Goal: Task Accomplishment & Management: Complete application form

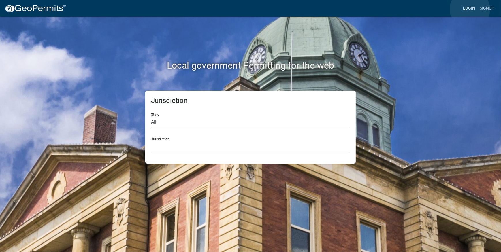
click at [469, 9] on link "Login" at bounding box center [468, 8] width 17 height 11
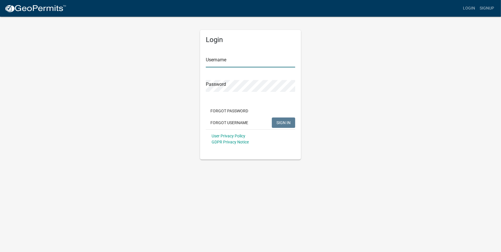
click at [216, 64] on input "Username" at bounding box center [250, 62] width 89 height 12
type input "scorr02"
click at [272, 118] on button "SIGN IN" at bounding box center [283, 123] width 23 height 10
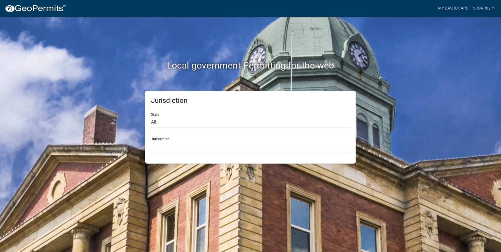
click at [164, 119] on select "All [US_STATE] [US_STATE] [US_STATE] [US_STATE] [US_STATE] [US_STATE] [US_STATE…" at bounding box center [250, 122] width 199 height 12
select select "[US_STATE]"
click at [151, 116] on select "All [US_STATE] [US_STATE] [US_STATE] [US_STATE] [US_STATE] [US_STATE] [US_STATE…" at bounding box center [250, 122] width 199 height 12
click at [167, 154] on div "Jurisdiction State All [US_STATE] [US_STATE] [US_STATE] [US_STATE] [US_STATE] […" at bounding box center [250, 127] width 210 height 73
click at [168, 148] on select "City of [GEOGRAPHIC_DATA], [US_STATE] City of [GEOGRAPHIC_DATA], [US_STATE] Cit…" at bounding box center [250, 147] width 199 height 12
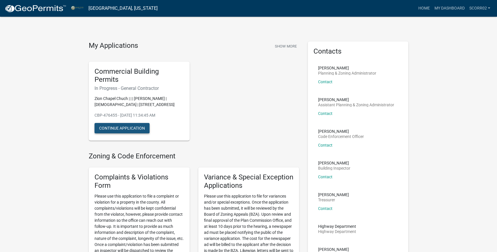
click at [135, 126] on button "Continue Application" at bounding box center [121, 128] width 55 height 10
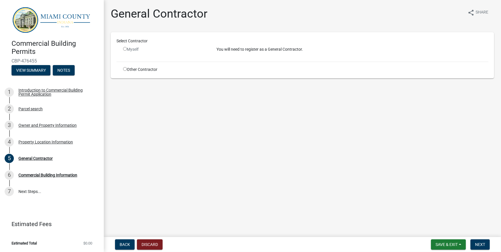
click at [126, 49] on input "radio" at bounding box center [125, 49] width 4 height 4
radio input "false"
click at [436, 243] on span "Save & Exit" at bounding box center [446, 244] width 22 height 5
click at [442, 231] on button "Save & Exit" at bounding box center [442, 230] width 46 height 14
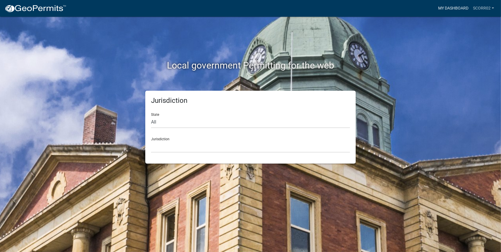
click at [450, 10] on link "My Dashboard" at bounding box center [452, 8] width 35 height 11
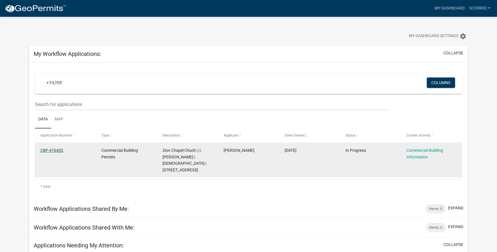
click at [49, 150] on link "CBP-476455" at bounding box center [51, 150] width 23 height 5
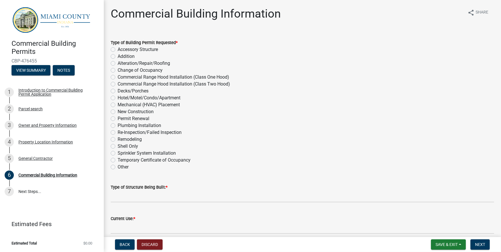
click at [118, 56] on label "Addition" at bounding box center [126, 56] width 17 height 7
click at [118, 56] on input "Addition" at bounding box center [120, 55] width 4 height 4
radio input "true"
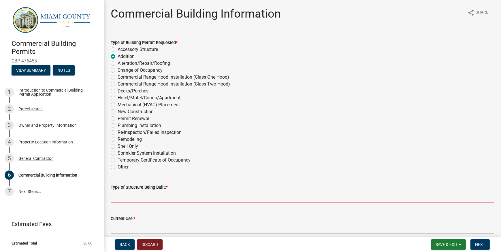
click at [128, 197] on input "Type of Structure Being Built: *" at bounding box center [302, 197] width 383 height 12
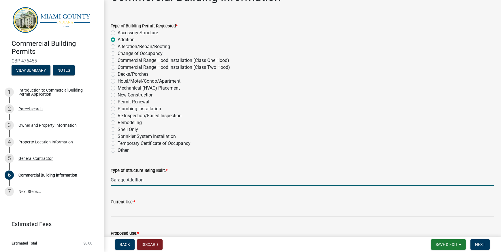
scroll to position [26, 0]
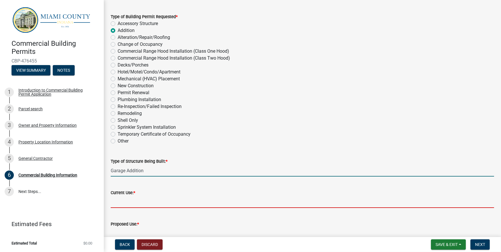
click at [132, 202] on input "Current Use: *" at bounding box center [302, 202] width 383 height 12
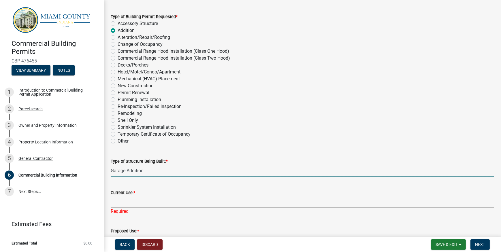
drag, startPoint x: 146, startPoint y: 171, endPoint x: 109, endPoint y: 171, distance: 37.2
click at [109, 171] on div "Type of Structure Being Built: * Garage Addition" at bounding box center [302, 163] width 392 height 27
type input "Post Frame Addition"
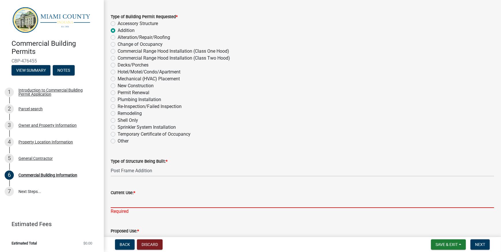
click at [197, 204] on input "Current Use: *" at bounding box center [302, 202] width 383 height 12
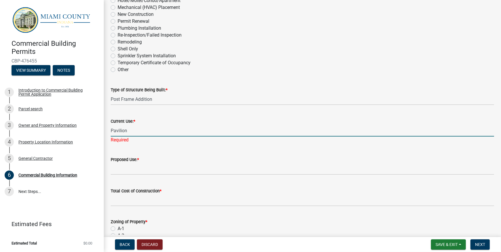
scroll to position [105, 0]
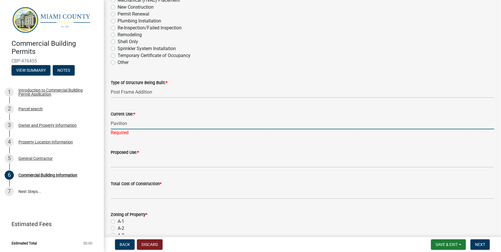
type input "Pavilion"
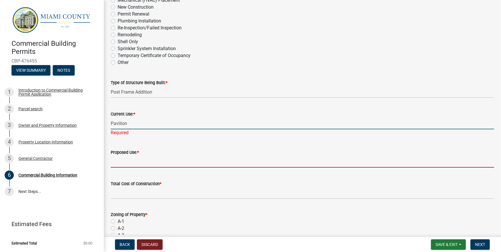
click at [129, 164] on wm-data-entity-input "Proposed Use: *" at bounding box center [302, 156] width 383 height 31
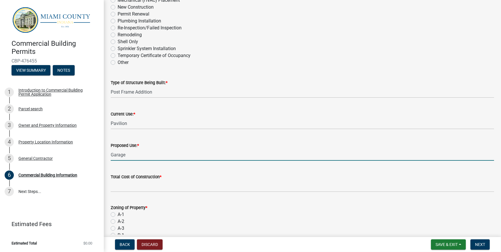
type input "Garage"
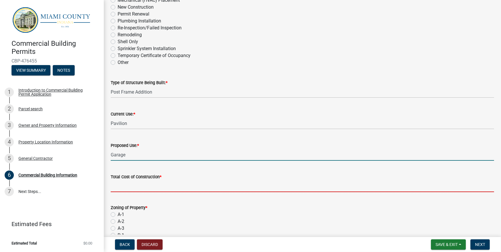
click at [121, 192] on input "text" at bounding box center [302, 186] width 383 height 12
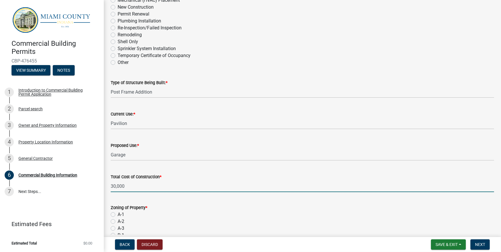
type input "30000"
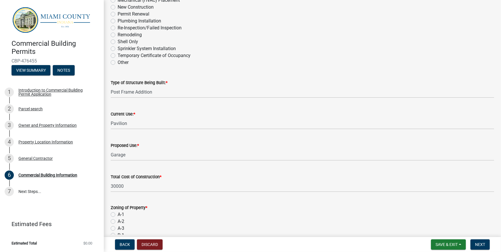
click at [110, 182] on div "Total Cost of Construction * 30000" at bounding box center [302, 178] width 392 height 27
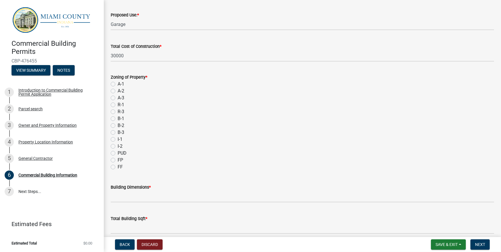
scroll to position [236, 0]
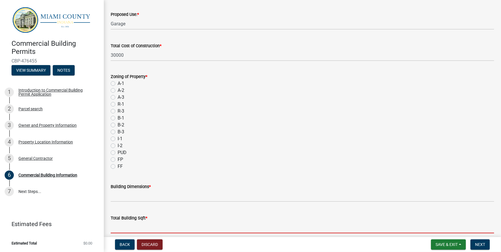
click at [146, 231] on input "text" at bounding box center [302, 227] width 383 height 12
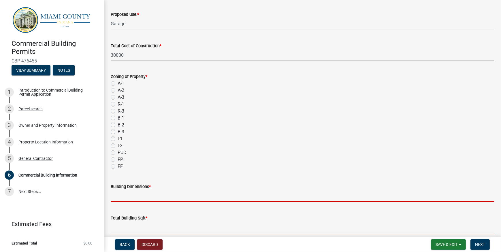
click at [119, 198] on input "Building Dimensions *" at bounding box center [302, 196] width 383 height 12
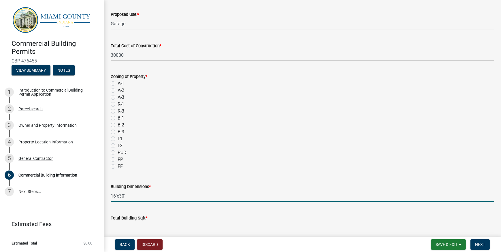
type input "16'x30'"
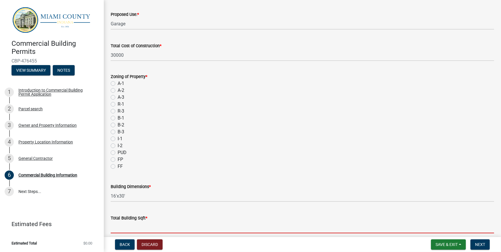
click at [129, 231] on input "text" at bounding box center [302, 227] width 383 height 12
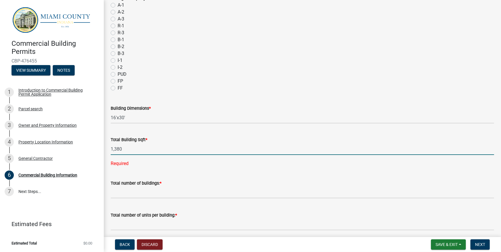
scroll to position [314, 0]
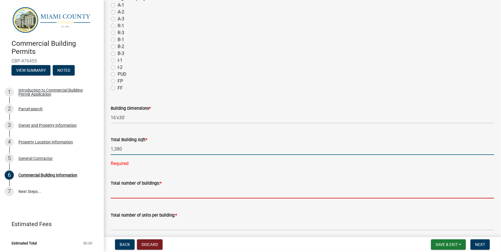
type input "1380"
click at [134, 190] on wm-data-entity-input "Total number of buildings: *" at bounding box center [302, 188] width 383 height 32
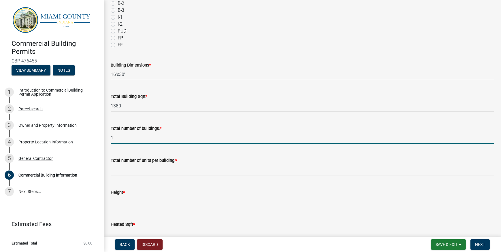
scroll to position [366, 0]
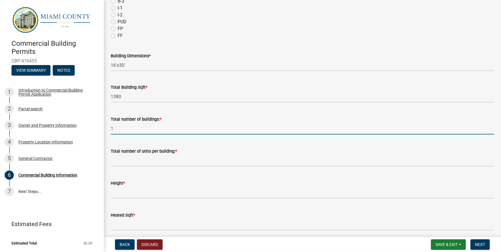
type input "1"
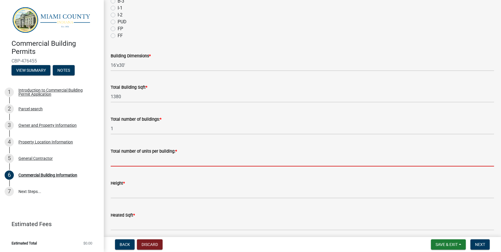
click at [165, 164] on input "text" at bounding box center [302, 161] width 383 height 12
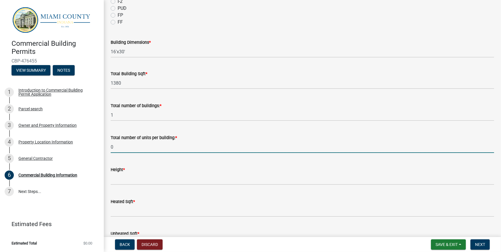
scroll to position [393, 0]
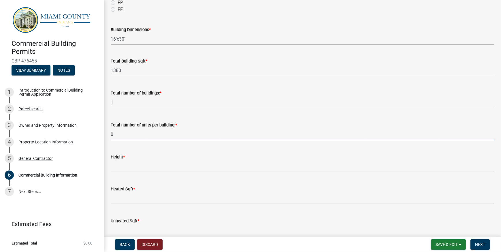
type input "0"
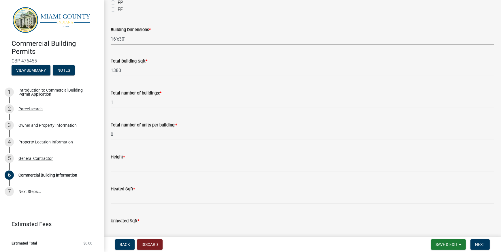
click at [142, 164] on input "text" at bounding box center [302, 166] width 383 height 12
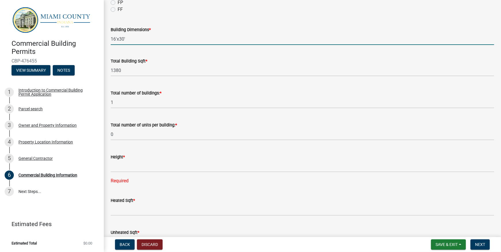
drag, startPoint x: 121, startPoint y: 39, endPoint x: 161, endPoint y: 38, distance: 39.8
click at [123, 39] on input "16'x30'" at bounding box center [302, 39] width 383 height 12
drag, startPoint x: 130, startPoint y: 42, endPoint x: 104, endPoint y: 42, distance: 26.2
click at [104, 42] on div "Commercial Building Information share Share Type of Building Permit Requested *…" at bounding box center [302, 191] width 397 height 1155
click at [115, 37] on input "42x32'" at bounding box center [302, 39] width 383 height 12
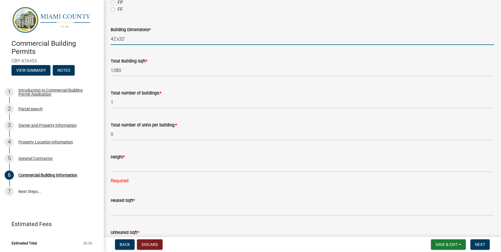
type input "42'x32'"
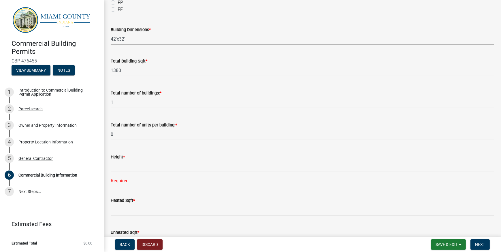
drag, startPoint x: 136, startPoint y: 72, endPoint x: 97, endPoint y: 70, distance: 38.9
click at [97, 70] on div "Commercial Building Permits CBP-476455 View Summary Notes 1 Introduction to Com…" at bounding box center [250, 126] width 501 height 252
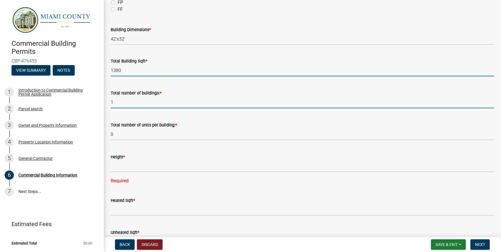
click at [135, 104] on input "1" at bounding box center [302, 102] width 383 height 12
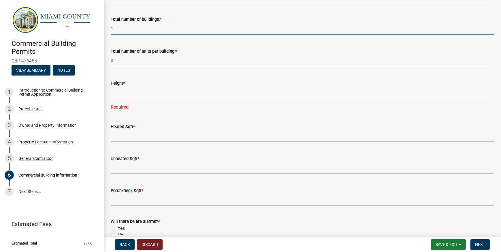
scroll to position [471, 0]
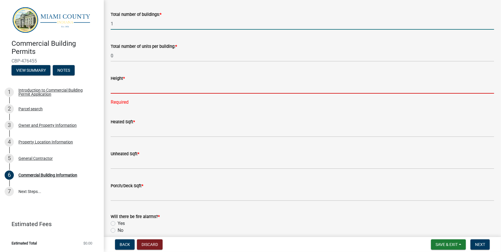
click at [133, 88] on input "text" at bounding box center [302, 88] width 383 height 12
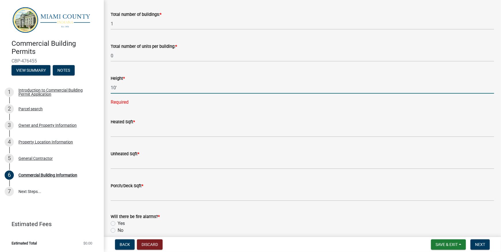
scroll to position [497, 0]
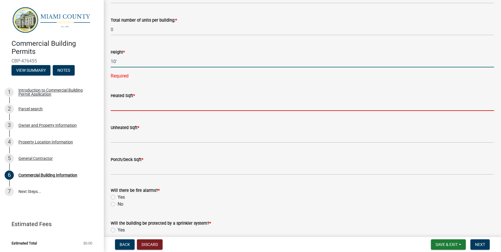
type input "10"
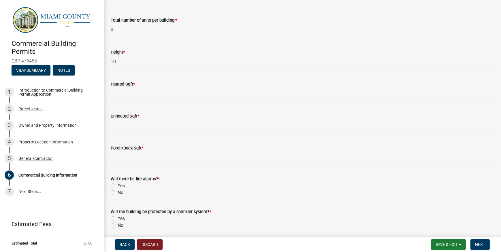
click at [158, 101] on wm-data-entity-input "Heated Sqft *" at bounding box center [302, 89] width 383 height 32
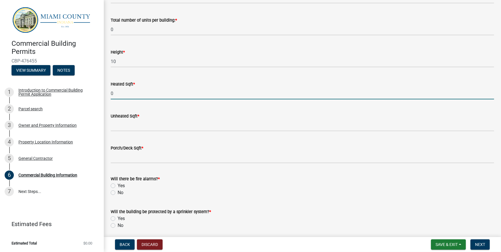
type input "0"
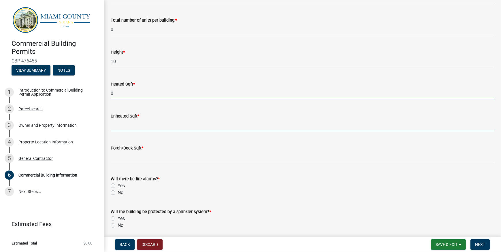
click at [144, 124] on input "text" at bounding box center [302, 126] width 383 height 12
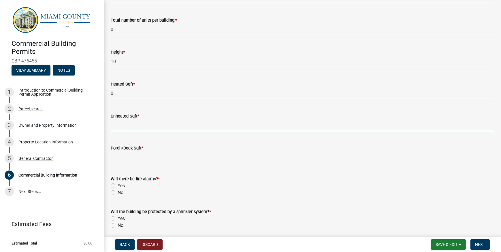
type input "0"
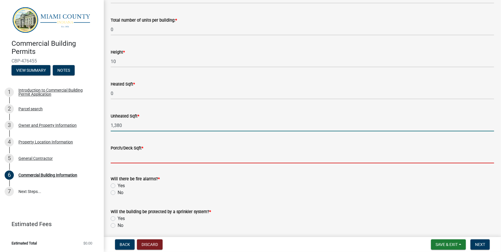
type input "1380"
click at [161, 158] on input "text" at bounding box center [302, 157] width 383 height 12
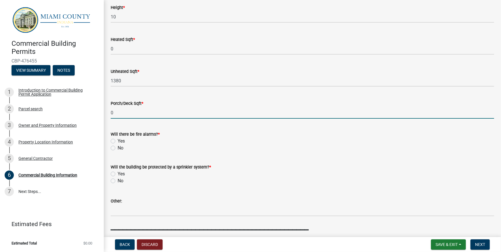
scroll to position [550, 0]
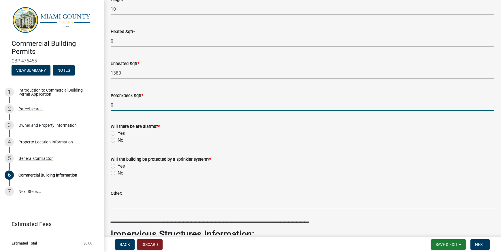
type input "0"
click at [118, 133] on label "Yes" at bounding box center [121, 133] width 7 height 7
click at [118, 133] on input "Yes" at bounding box center [120, 132] width 4 height 4
radio input "true"
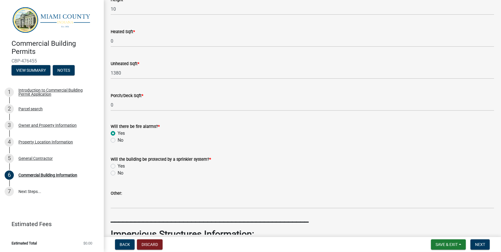
click at [118, 173] on label "No" at bounding box center [121, 173] width 6 height 7
click at [118, 173] on input "No" at bounding box center [120, 172] width 4 height 4
radio input "true"
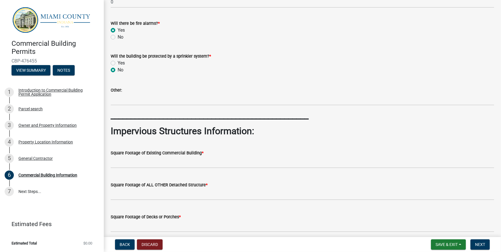
scroll to position [644, 0]
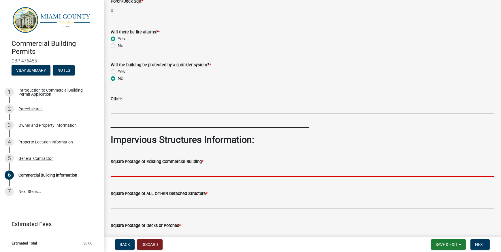
click at [180, 173] on input "text" at bounding box center [302, 171] width 383 height 12
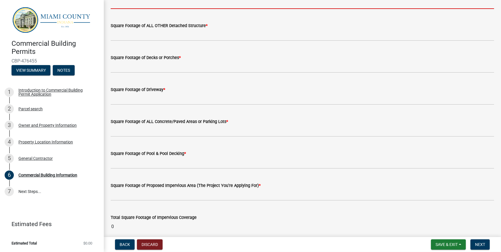
scroll to position [801, 0]
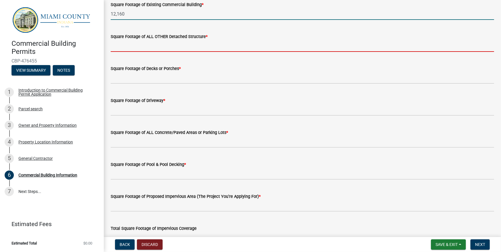
type input "12160"
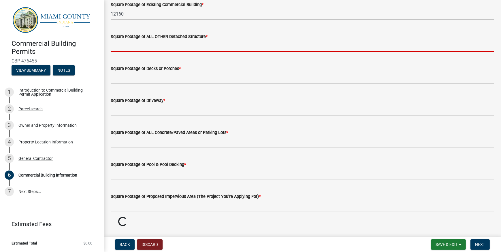
click at [166, 49] on input "text" at bounding box center [302, 46] width 383 height 12
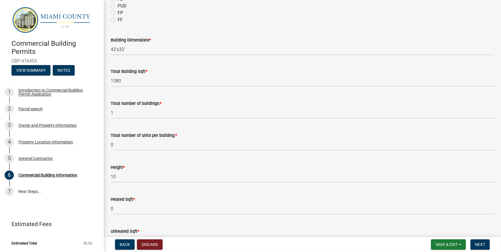
scroll to position [382, 0]
type input "900"
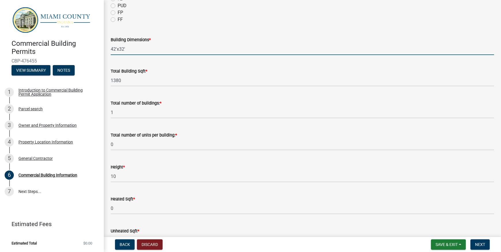
drag, startPoint x: 127, startPoint y: 49, endPoint x: 124, endPoint y: 49, distance: 3.2
click at [124, 49] on input "42'x32'" at bounding box center [302, 49] width 383 height 12
click at [115, 49] on input "42'x32'" at bounding box center [302, 49] width 383 height 12
type input "16'x30'"
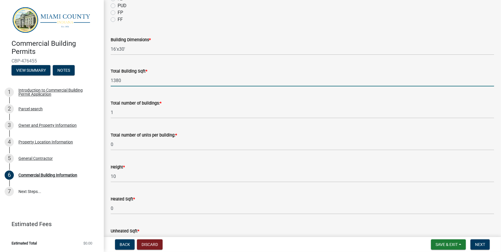
click at [129, 79] on input "1380" at bounding box center [302, 81] width 383 height 12
type input "1"
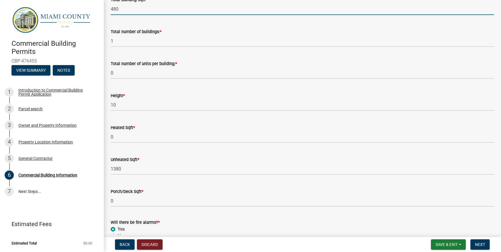
scroll to position [461, 0]
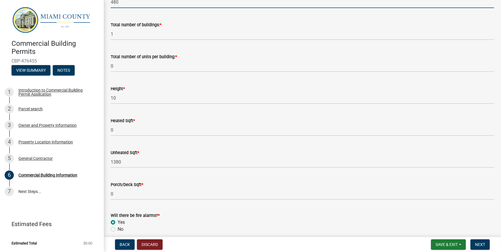
type input "480"
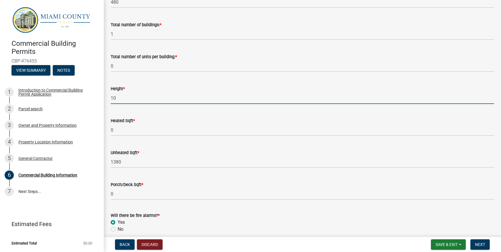
click at [114, 98] on input "10" at bounding box center [302, 98] width 383 height 12
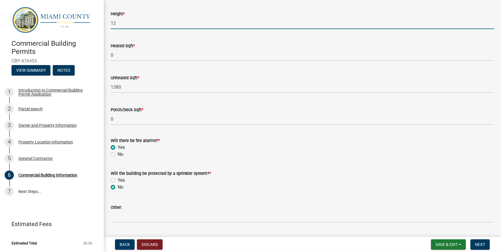
scroll to position [539, 0]
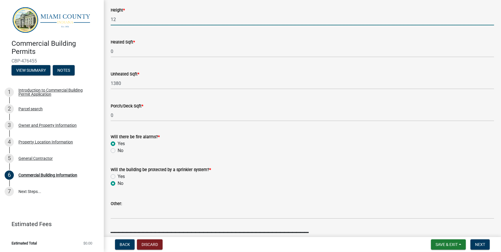
type input "12"
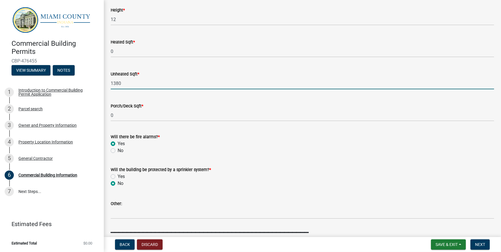
drag, startPoint x: 121, startPoint y: 83, endPoint x: 109, endPoint y: 84, distance: 12.4
click at [109, 84] on div "Unheated Sqft * 1380" at bounding box center [302, 76] width 392 height 27
click at [147, 83] on input "480" at bounding box center [302, 83] width 383 height 12
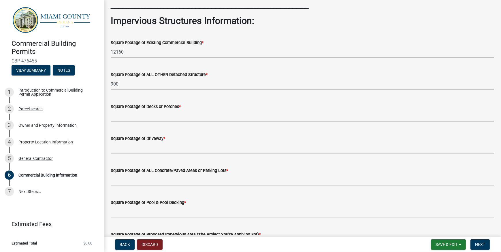
scroll to position [775, 0]
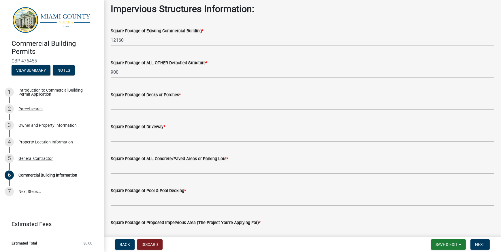
type input "480"
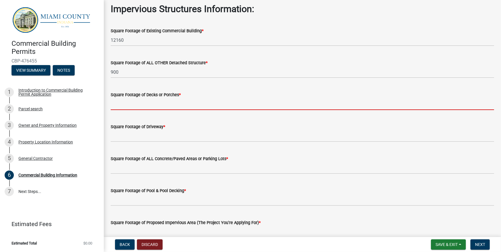
click at [168, 106] on input "text" at bounding box center [302, 104] width 383 height 12
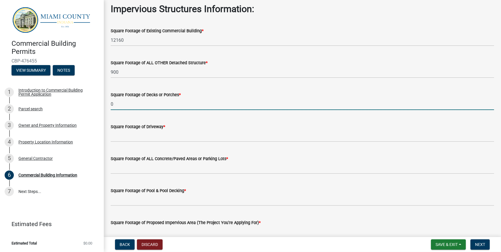
type input "0"
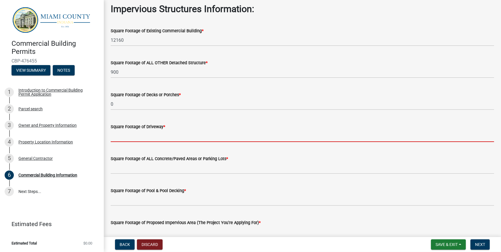
click at [154, 138] on input "text" at bounding box center [302, 136] width 383 height 12
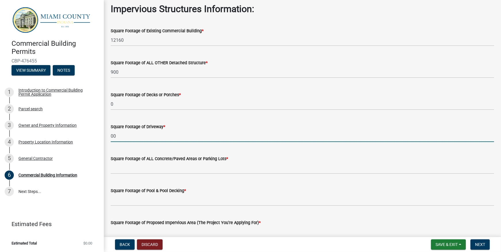
type input "0"
type input "100"
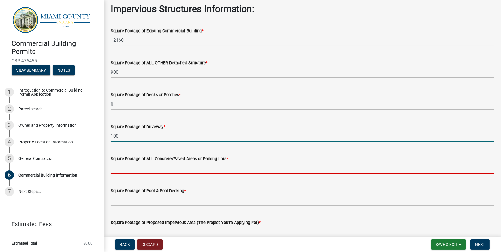
click at [192, 164] on input "text" at bounding box center [302, 168] width 383 height 12
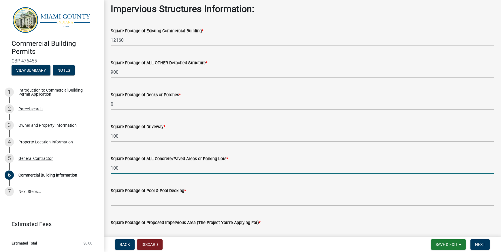
type input "100"
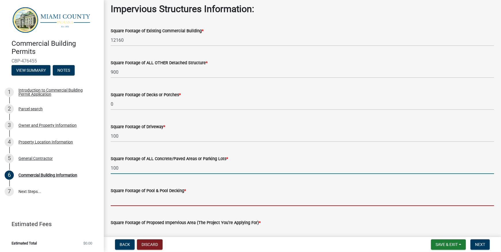
click at [177, 202] on input "text" at bounding box center [302, 200] width 383 height 12
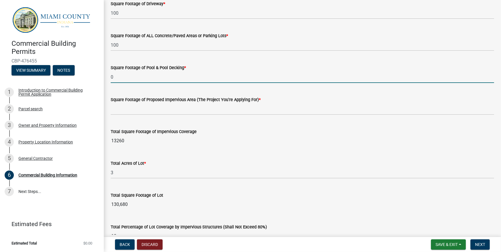
scroll to position [906, 0]
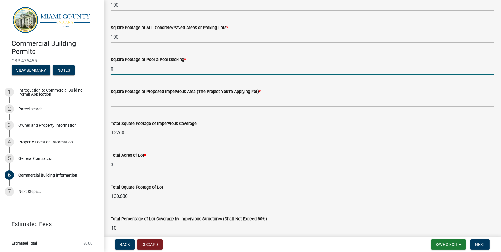
type input "0"
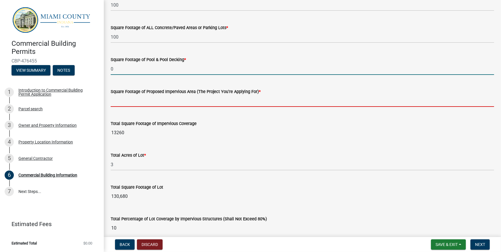
click at [179, 101] on input "text" at bounding box center [302, 101] width 383 height 12
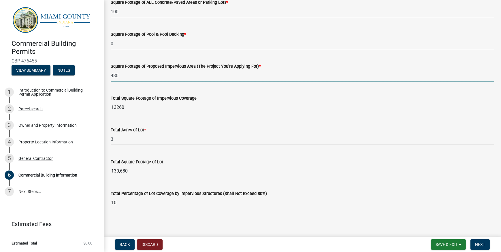
scroll to position [932, 0]
type input "480"
click at [484, 245] on span "Next" at bounding box center [480, 244] width 10 height 5
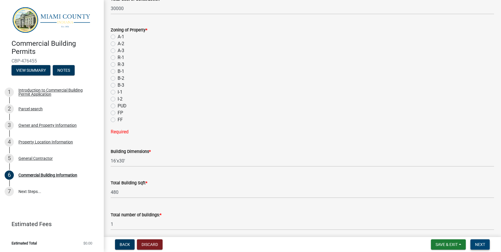
scroll to position [263, 0]
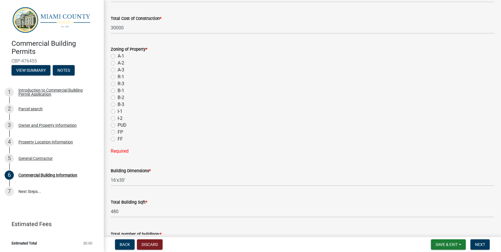
click at [118, 55] on label "A-1" at bounding box center [121, 56] width 7 height 7
click at [118, 55] on input "A-1" at bounding box center [120, 55] width 4 height 4
radio input "true"
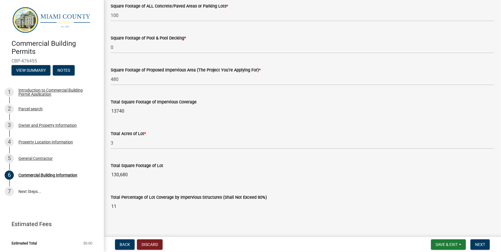
scroll to position [932, 0]
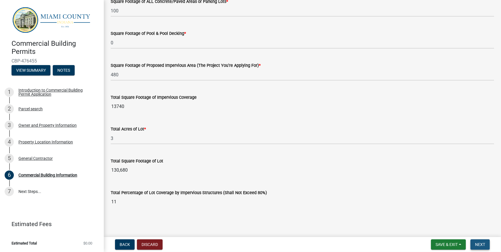
click at [479, 245] on span "Next" at bounding box center [480, 244] width 10 height 5
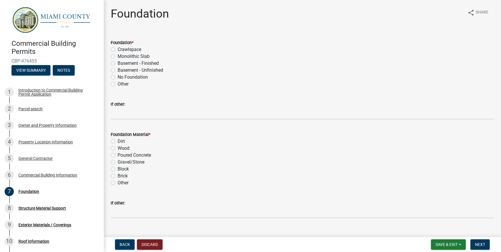
click at [118, 57] on label "Monolithic Slab" at bounding box center [134, 56] width 32 height 7
click at [118, 57] on input "Monolithic Slab" at bounding box center [120, 55] width 4 height 4
radio input "true"
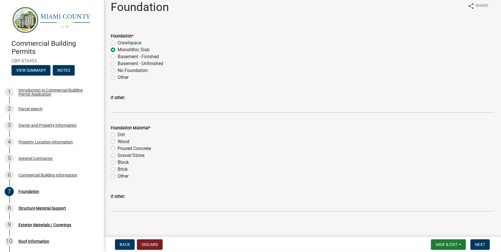
scroll to position [11, 0]
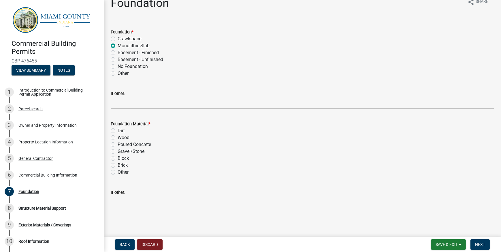
click at [118, 146] on label "Poured Concrete" at bounding box center [134, 144] width 33 height 7
click at [118, 145] on input "Poured Concrete" at bounding box center [120, 143] width 4 height 4
radio input "true"
click at [478, 247] on span "Next" at bounding box center [480, 244] width 10 height 5
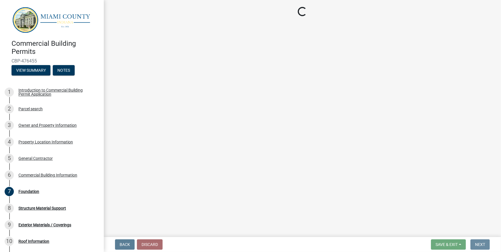
scroll to position [0, 0]
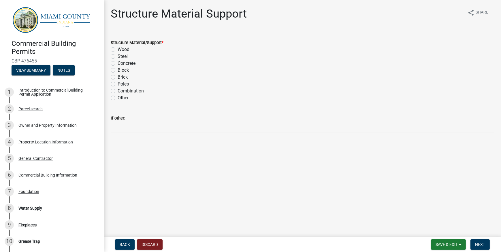
click at [118, 48] on label "Wood" at bounding box center [124, 49] width 12 height 7
click at [118, 48] on input "Wood" at bounding box center [120, 48] width 4 height 4
radio input "true"
click at [484, 247] on button "Next" at bounding box center [479, 244] width 19 height 10
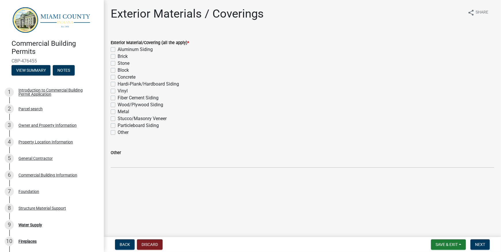
click at [118, 111] on label "Metal" at bounding box center [124, 111] width 12 height 7
click at [118, 111] on input "Metal" at bounding box center [120, 110] width 4 height 4
checkbox input "true"
checkbox input "false"
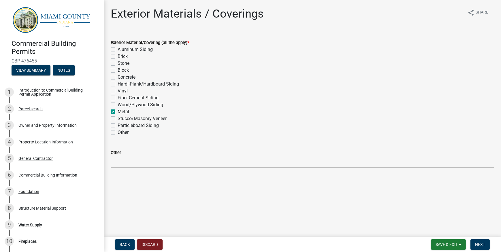
checkbox input "false"
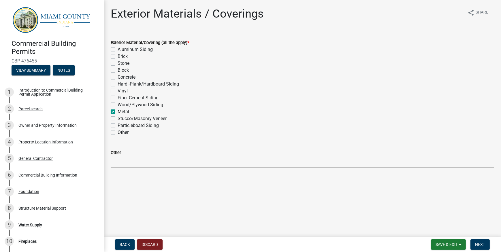
checkbox input "false"
checkbox input "true"
checkbox input "false"
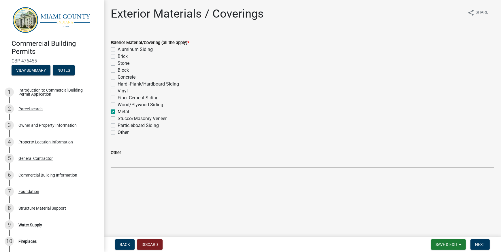
checkbox input "false"
click at [481, 245] on span "Next" at bounding box center [480, 244] width 10 height 5
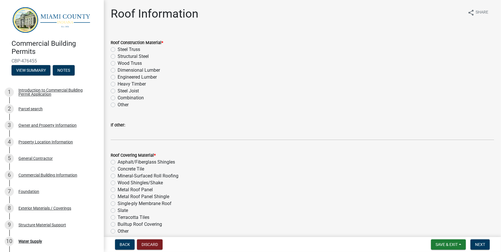
click at [118, 63] on label "Wood Truss" at bounding box center [130, 63] width 24 height 7
click at [118, 63] on input "Wood Truss" at bounding box center [120, 62] width 4 height 4
radio input "true"
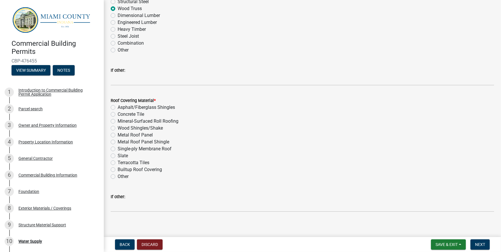
scroll to position [59, 0]
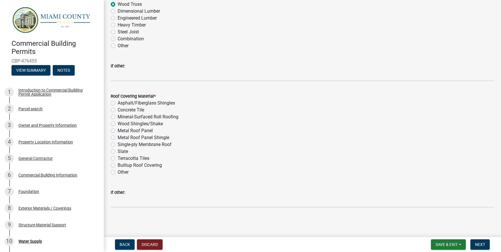
click at [118, 130] on label "Metal Roof Panel" at bounding box center [135, 130] width 35 height 7
click at [118, 130] on input "Metal Roof Panel" at bounding box center [120, 129] width 4 height 4
radio input "true"
click at [477, 243] on span "Next" at bounding box center [480, 244] width 10 height 5
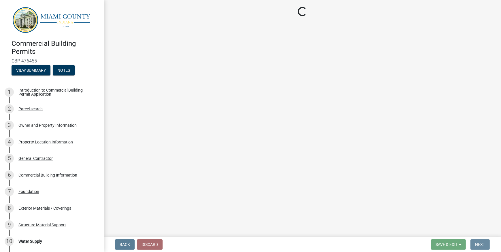
scroll to position [0, 0]
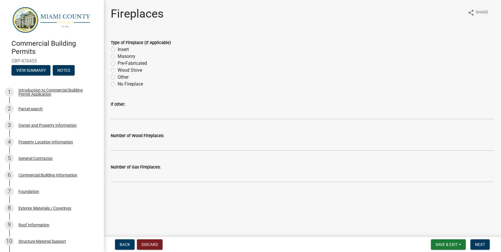
click at [118, 83] on label "No Fireplace" at bounding box center [130, 84] width 25 height 7
click at [118, 83] on input "No Fireplace" at bounding box center [120, 83] width 4 height 4
radio input "true"
click at [473, 241] on button "Next" at bounding box center [479, 244] width 19 height 10
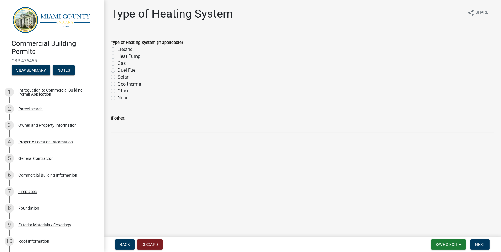
click at [118, 98] on label "None" at bounding box center [123, 97] width 11 height 7
click at [118, 98] on input "None" at bounding box center [120, 96] width 4 height 4
radio input "true"
click at [477, 244] on span "Next" at bounding box center [480, 244] width 10 height 5
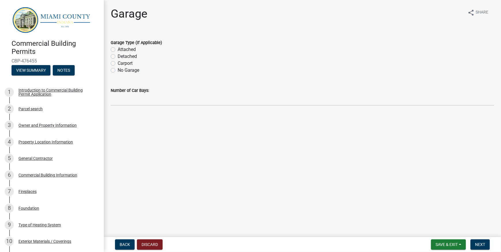
click at [118, 56] on label "Detached" at bounding box center [127, 56] width 19 height 7
click at [118, 56] on input "Detached" at bounding box center [120, 55] width 4 height 4
radio input "true"
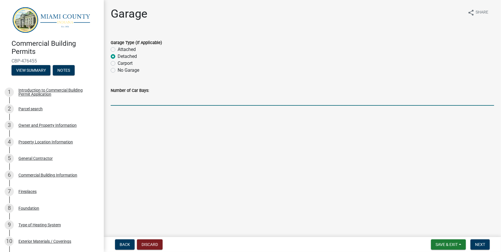
click at [181, 103] on input "Number of Car Bays:" at bounding box center [302, 100] width 383 height 12
type input "3"
click at [478, 247] on button "Next" at bounding box center [479, 244] width 19 height 10
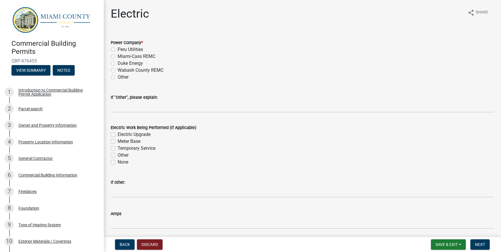
click at [118, 51] on label "Peru Utilities" at bounding box center [130, 49] width 25 height 7
click at [118, 50] on input "Peru Utilities" at bounding box center [120, 48] width 4 height 4
radio input "true"
click at [118, 162] on label "None" at bounding box center [123, 162] width 11 height 7
click at [118, 162] on input "None" at bounding box center [120, 161] width 4 height 4
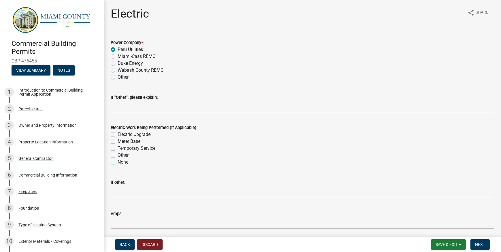
checkbox input "true"
checkbox input "false"
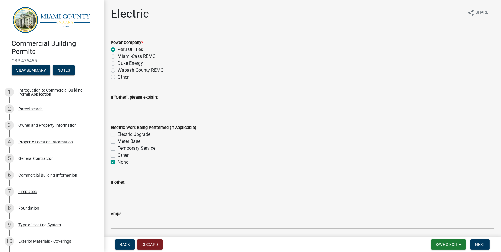
checkbox input "true"
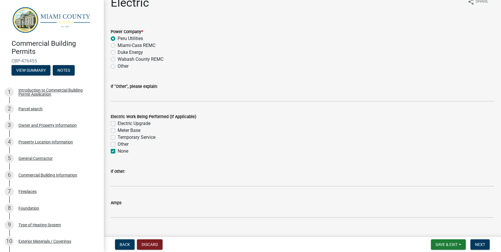
scroll to position [21, 0]
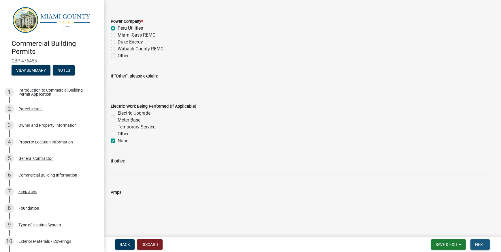
click at [483, 242] on span "Next" at bounding box center [480, 244] width 10 height 5
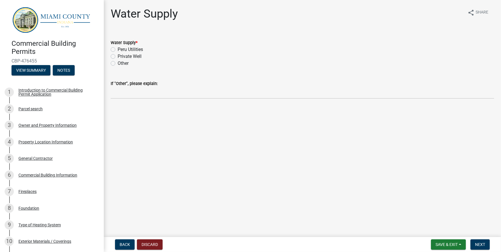
click at [118, 49] on label "Peru Utilities" at bounding box center [130, 49] width 25 height 7
click at [118, 49] on input "Peru Utilities" at bounding box center [120, 48] width 4 height 4
radio input "true"
click at [476, 244] on span "Next" at bounding box center [480, 244] width 10 height 5
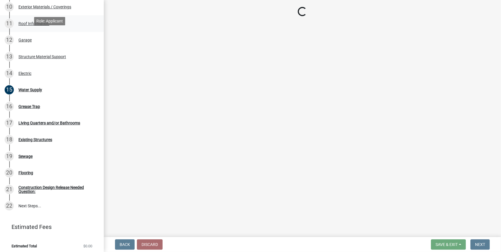
scroll to position [236, 0]
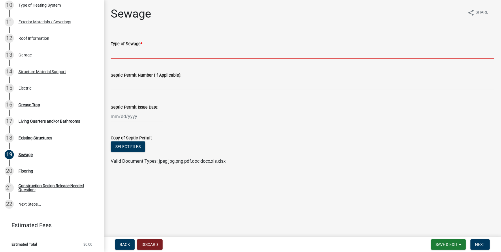
click at [141, 57] on input "Type of Sewage *" at bounding box center [302, 53] width 383 height 12
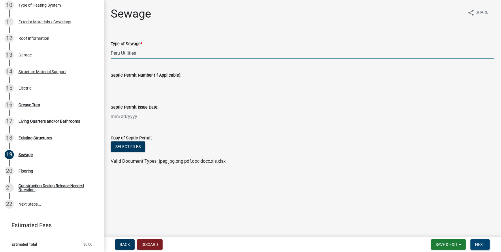
type input "Peru Utilities"
click at [487, 245] on button "Next" at bounding box center [479, 244] width 19 height 10
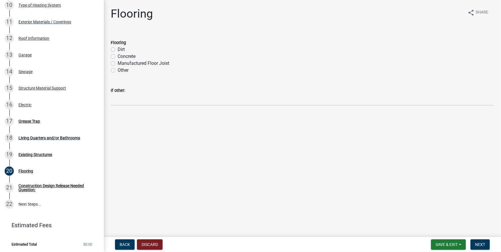
click at [118, 58] on label "Concrete" at bounding box center [127, 56] width 18 height 7
click at [118, 57] on input "Concrete" at bounding box center [120, 55] width 4 height 4
radio input "true"
click at [483, 243] on span "Next" at bounding box center [480, 244] width 10 height 5
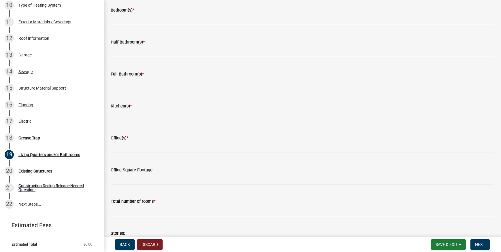
scroll to position [0, 0]
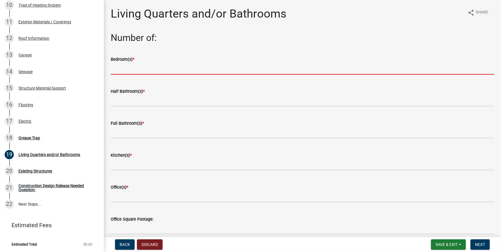
click at [159, 72] on input "text" at bounding box center [302, 69] width 383 height 12
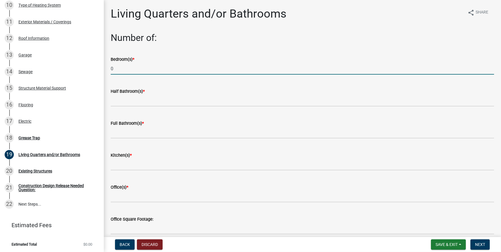
type input "0"
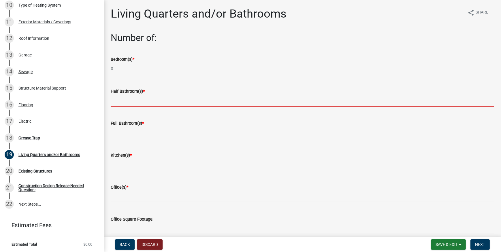
click at [152, 101] on input "text" at bounding box center [302, 101] width 383 height 12
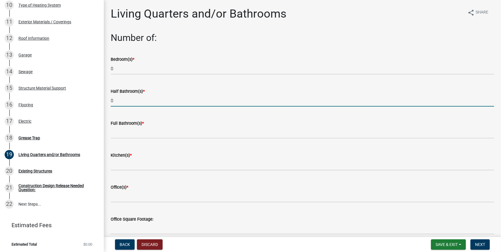
type input "0"
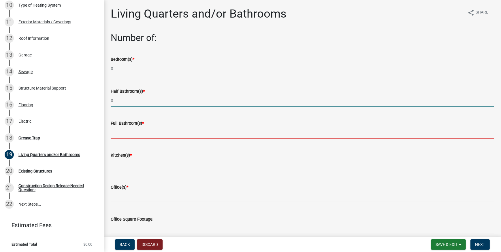
click at [145, 132] on input "text" at bounding box center [302, 133] width 383 height 12
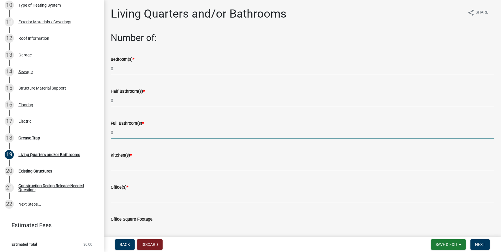
type input "0"
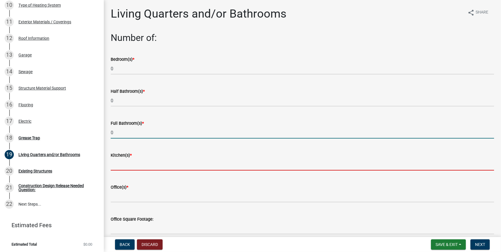
drag, startPoint x: 137, startPoint y: 163, endPoint x: 137, endPoint y: 168, distance: 4.9
click at [137, 164] on input "text" at bounding box center [302, 165] width 383 height 12
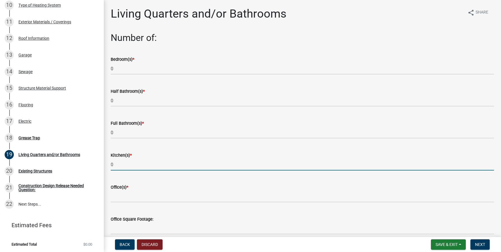
type input "0"
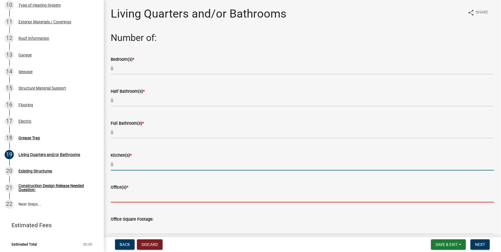
drag, startPoint x: 135, startPoint y: 195, endPoint x: 134, endPoint y: 198, distance: 3.2
click at [135, 196] on input "text" at bounding box center [302, 197] width 383 height 12
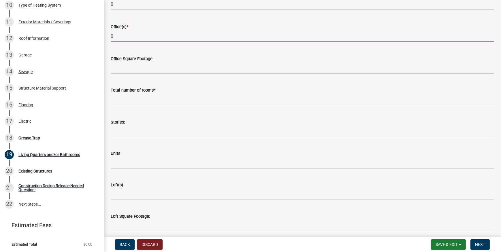
scroll to position [167, 0]
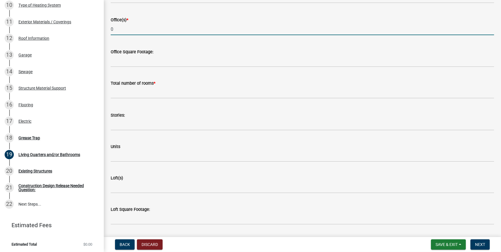
type input "0"
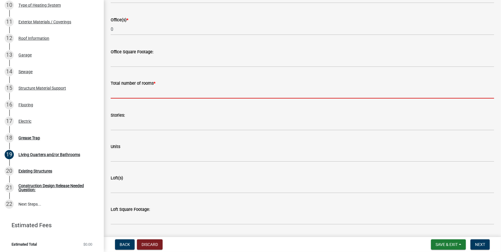
click at [143, 96] on input "text" at bounding box center [302, 93] width 383 height 12
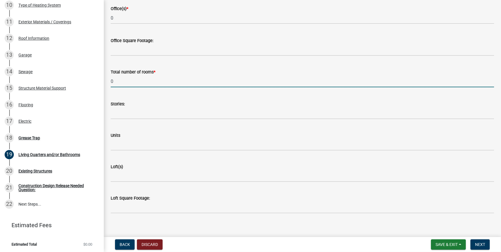
scroll to position [184, 0]
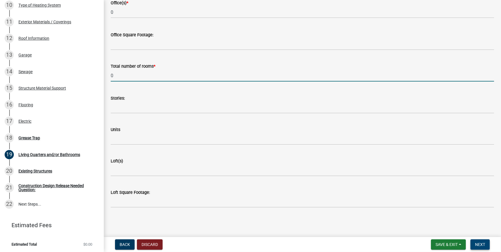
type input "0"
click at [475, 247] on button "Next" at bounding box center [479, 244] width 19 height 10
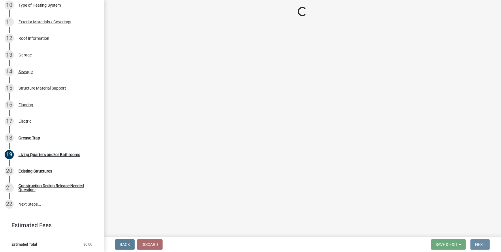
scroll to position [0, 0]
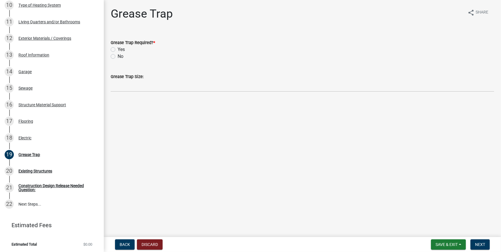
click at [118, 56] on label "No" at bounding box center [121, 56] width 6 height 7
click at [118, 56] on input "No" at bounding box center [120, 55] width 4 height 4
radio input "true"
click at [477, 241] on button "Next" at bounding box center [479, 244] width 19 height 10
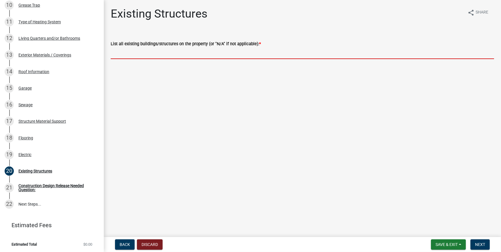
click at [154, 55] on input "List all existing buildings/structures on the property (or "N/A" if not applica…" at bounding box center [302, 53] width 383 height 12
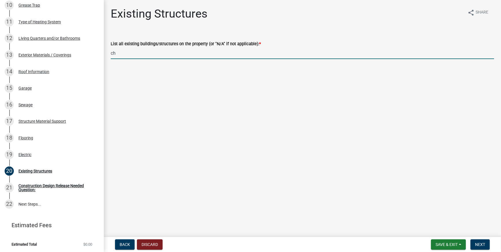
type input "c"
type input "[DEMOGRAPHIC_DATA], [GEOGRAPHIC_DATA], Pavilion"
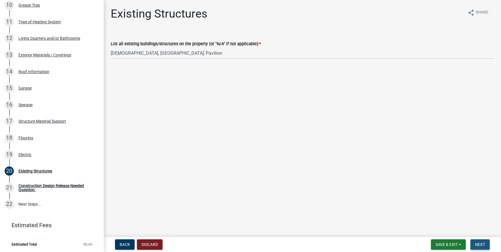
click at [479, 244] on span "Next" at bounding box center [480, 244] width 10 height 5
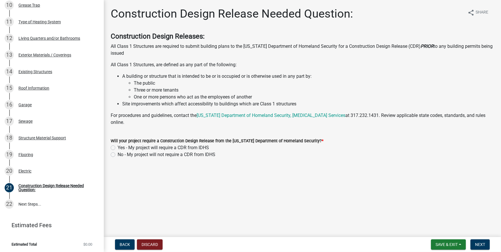
click at [118, 155] on label "No - My project will not require a CDR from IDHS" at bounding box center [167, 154] width 98 height 7
click at [118, 155] on input "No - My project will not require a CDR from IDHS" at bounding box center [120, 153] width 4 height 4
radio input "true"
click at [482, 247] on span "Next" at bounding box center [480, 244] width 10 height 5
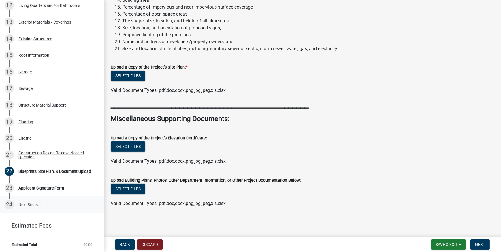
scroll to position [269, 0]
click at [446, 244] on span "Save & Exit" at bounding box center [446, 244] width 22 height 5
click at [441, 228] on button "Save & Exit" at bounding box center [442, 230] width 46 height 14
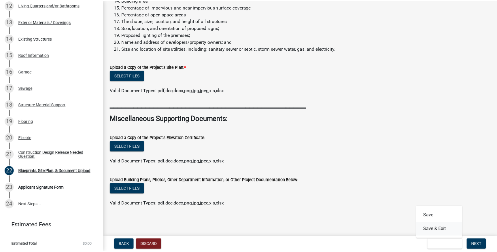
scroll to position [0, 0]
